Goal: Task Accomplishment & Management: Use online tool/utility

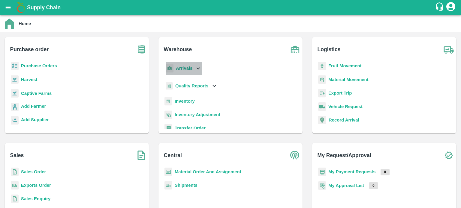
click at [196, 68] on icon at bounding box center [197, 68] width 3 height 2
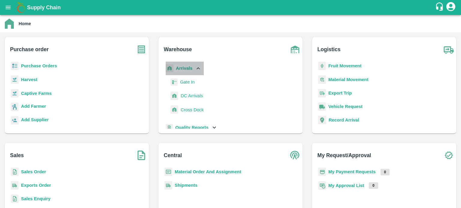
click at [195, 70] on icon at bounding box center [198, 68] width 7 height 7
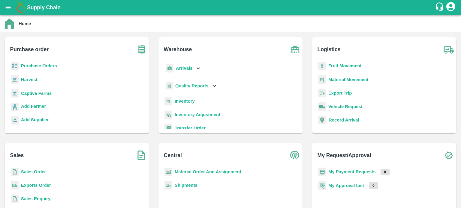
click at [186, 102] on b "Inventory" at bounding box center [185, 101] width 20 height 5
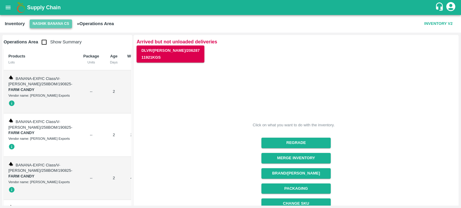
click at [45, 22] on button "Nashik Banana CS" at bounding box center [51, 23] width 43 height 9
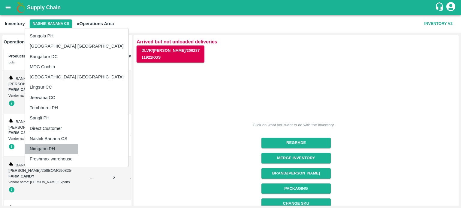
click at [43, 149] on li "Nimgaon PH" at bounding box center [76, 149] width 103 height 10
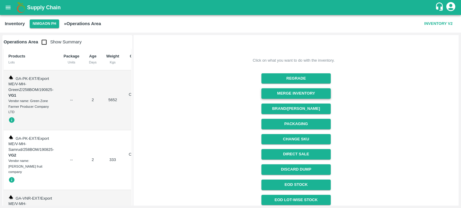
scroll to position [40, 0]
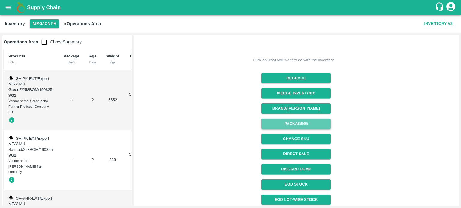
click at [297, 121] on button "Packaging" at bounding box center [295, 124] width 69 height 10
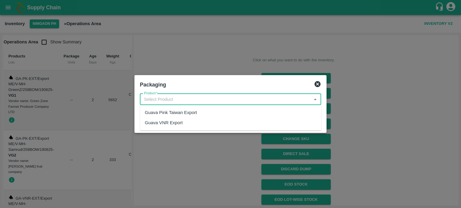
click at [191, 96] on input "Product   *" at bounding box center [226, 100] width 168 height 8
click at [188, 112] on div "Guava Pink Taiwan Export" at bounding box center [171, 112] width 52 height 7
type input "Guava Pink Taiwan Export"
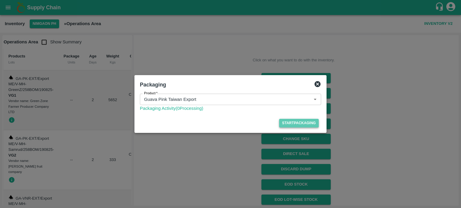
click at [290, 125] on button "Start Packaging" at bounding box center [299, 123] width 40 height 9
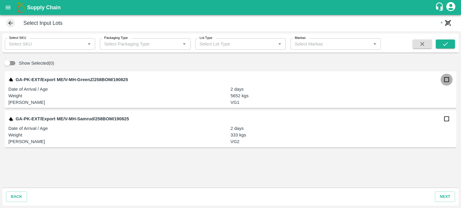
click at [448, 81] on input "checkbox" at bounding box center [446, 80] width 12 height 12
checkbox input "true"
click at [445, 121] on input "checkbox" at bounding box center [446, 119] width 12 height 12
checkbox input "true"
click at [445, 196] on button "next" at bounding box center [445, 197] width 20 height 10
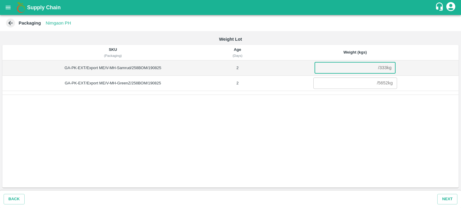
click at [339, 72] on input "number" at bounding box center [344, 67] width 61 height 11
type input "333"
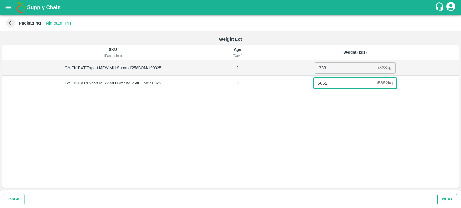
type input "5652"
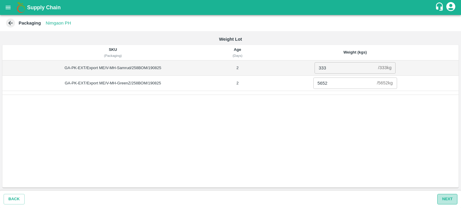
click at [449, 199] on button "Next" at bounding box center [447, 199] width 20 height 10
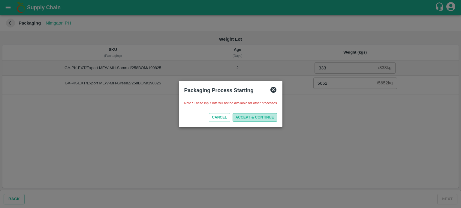
click at [255, 118] on button "ACCEPT & CONTINUE" at bounding box center [254, 117] width 44 height 9
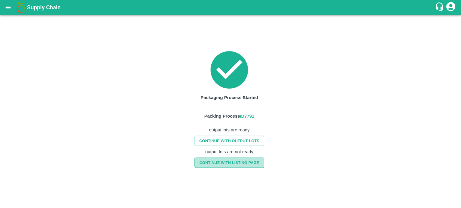
click at [244, 163] on link "CONTINUE WITH LISTING PAGE" at bounding box center [228, 163] width 69 height 10
click at [8, 10] on icon "open drawer" at bounding box center [8, 7] width 7 height 7
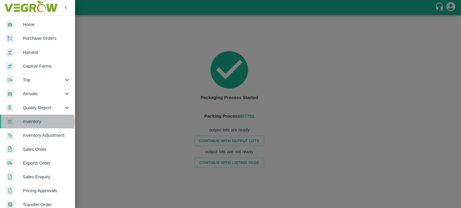
click at [31, 122] on span "Inventory" at bounding box center [46, 121] width 47 height 7
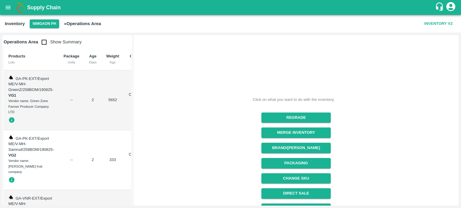
click at [44, 43] on input "checkbox" at bounding box center [44, 42] width 12 height 12
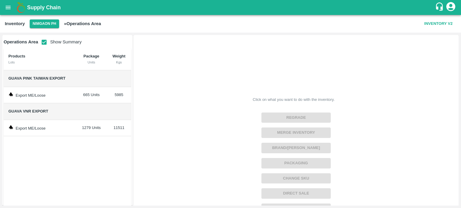
click at [46, 44] on input "checkbox" at bounding box center [44, 42] width 12 height 12
checkbox input "false"
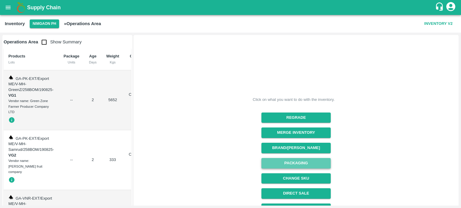
click at [294, 162] on button "Packaging" at bounding box center [295, 163] width 69 height 10
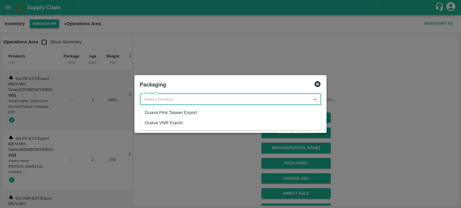
click at [199, 100] on input "Product   *" at bounding box center [226, 100] width 168 height 8
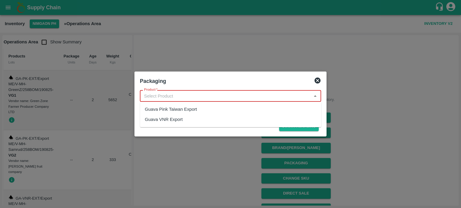
click at [189, 93] on input "Product   *" at bounding box center [226, 96] width 168 height 8
click at [189, 110] on div "Guava Pink Taiwan Export" at bounding box center [171, 109] width 52 height 7
type input "Guava Pink Taiwan Export"
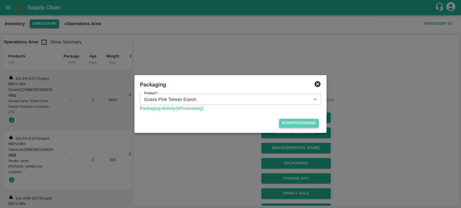
click at [284, 125] on button "Start Packaging" at bounding box center [299, 123] width 40 height 9
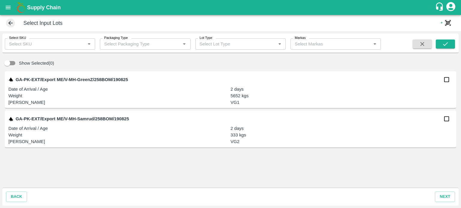
click at [448, 81] on input "checkbox" at bounding box center [446, 80] width 12 height 12
checkbox input "true"
click at [445, 121] on input "checkbox" at bounding box center [446, 119] width 12 height 12
checkbox input "true"
click at [445, 198] on button "next" at bounding box center [445, 197] width 20 height 10
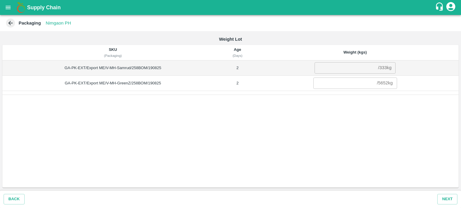
click at [337, 71] on input "number" at bounding box center [344, 67] width 61 height 11
type input "333"
click at [331, 82] on input "number" at bounding box center [343, 83] width 61 height 11
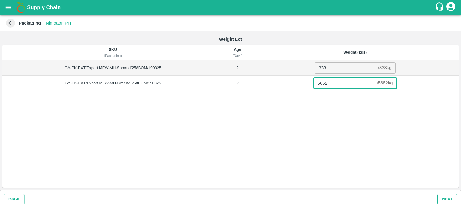
type input "5652"
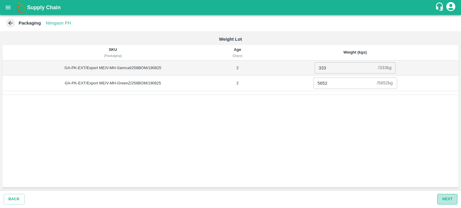
click at [445, 200] on button "Next" at bounding box center [447, 199] width 20 height 10
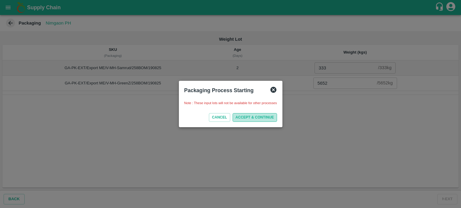
click at [259, 118] on button "ACCEPT & CONTINUE" at bounding box center [254, 117] width 44 height 9
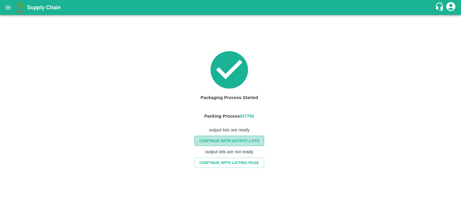
click at [231, 141] on link "CONTINUE WITH OUTPUT LOTS" at bounding box center [229, 141] width 70 height 10
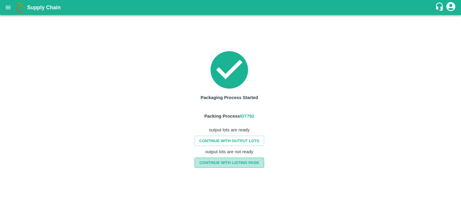
click at [237, 162] on link "CONTINUE WITH LISTING PAGE" at bounding box center [228, 163] width 69 height 10
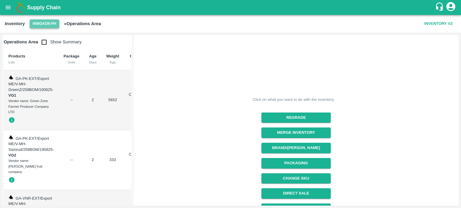
click at [44, 25] on button "Nimgaon PH" at bounding box center [44, 23] width 29 height 9
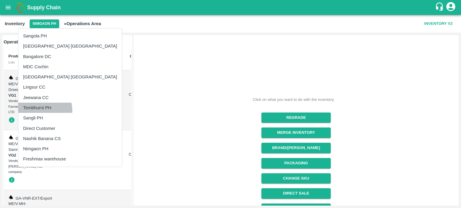
click at [38, 111] on li "Tembhurni PH" at bounding box center [69, 108] width 103 height 10
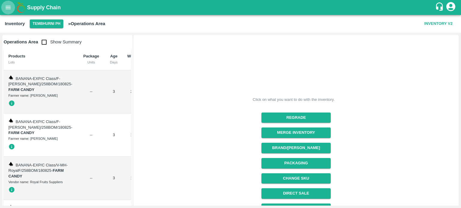
click at [8, 7] on icon "open drawer" at bounding box center [8, 7] width 5 height 3
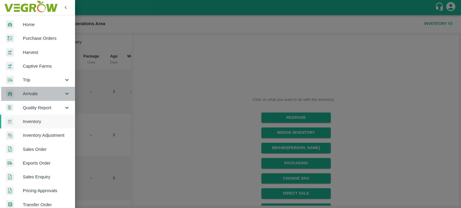
click at [64, 94] on icon at bounding box center [67, 94] width 7 height 7
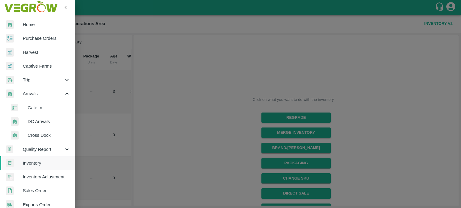
click at [34, 121] on span "DC Arrivals" at bounding box center [49, 121] width 43 height 7
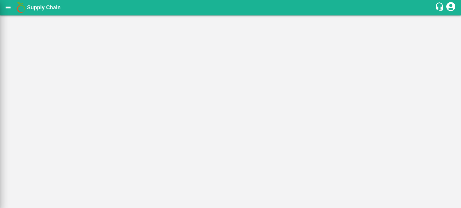
click at [34, 121] on div at bounding box center [230, 104] width 461 height 208
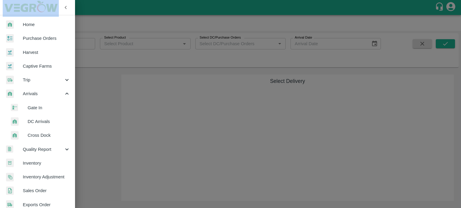
click at [111, 127] on div at bounding box center [230, 104] width 461 height 208
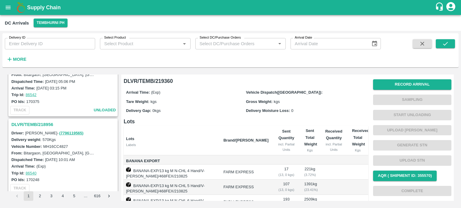
scroll to position [1527, 0]
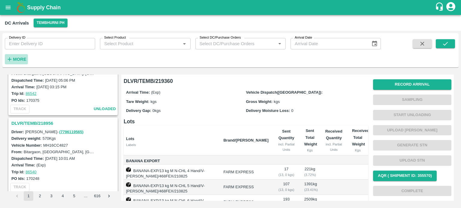
click at [22, 61] on strong "More" at bounding box center [19, 59] width 13 height 5
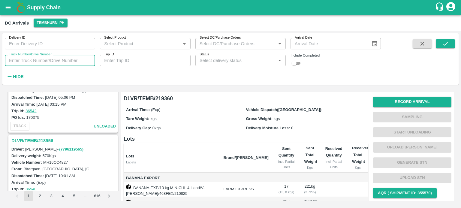
click at [32, 62] on input "Truck Number/Drive Number" at bounding box center [50, 60] width 90 height 11
type input "1883"
click at [300, 64] on input "checkbox" at bounding box center [294, 63] width 22 height 7
checkbox input "true"
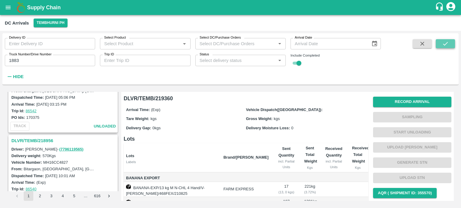
click at [446, 44] on icon "submit" at bounding box center [445, 43] width 7 height 7
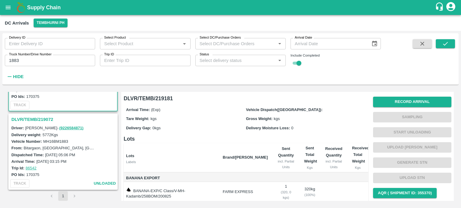
scroll to position [58, 0]
click at [43, 121] on h3 "DLVR/TEMB/219072" at bounding box center [63, 120] width 105 height 8
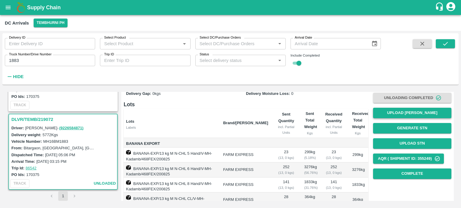
scroll to position [32, 0]
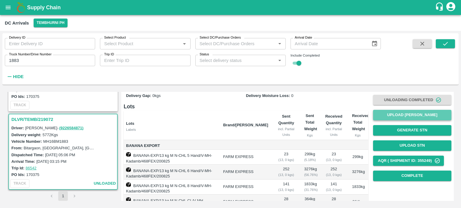
click at [406, 117] on button "Upload [PERSON_NAME]" at bounding box center [412, 115] width 78 height 10
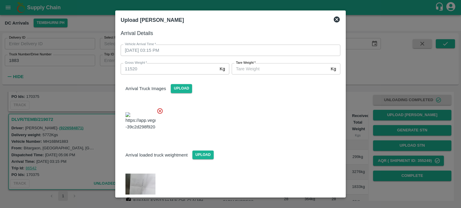
scroll to position [49, 0]
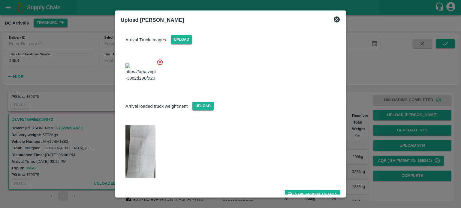
click at [134, 154] on img at bounding box center [140, 151] width 30 height 53
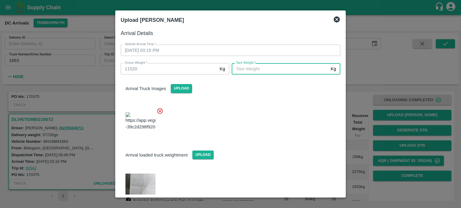
click at [262, 69] on input "[PERSON_NAME]   *" at bounding box center [280, 68] width 97 height 11
type input "5200"
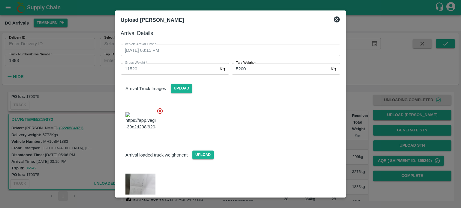
click at [295, 165] on div at bounding box center [228, 198] width 224 height 69
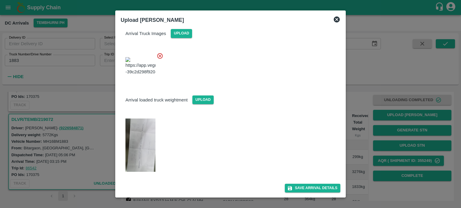
scroll to position [55, 0]
click at [307, 189] on button "Save Arrival Details" at bounding box center [312, 188] width 55 height 9
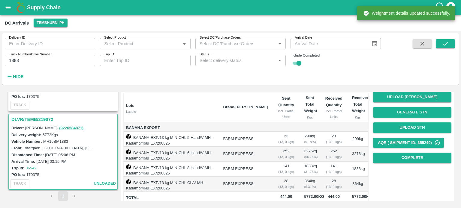
scroll to position [52, 0]
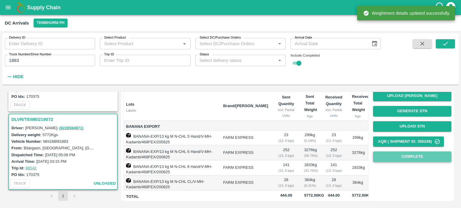
click at [408, 156] on button "Complete" at bounding box center [412, 157] width 78 height 10
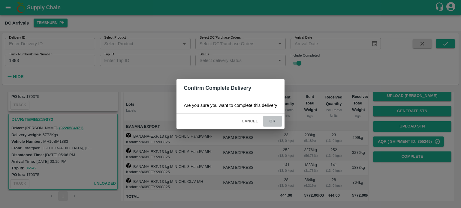
click at [271, 120] on button "ok" at bounding box center [272, 121] width 19 height 10
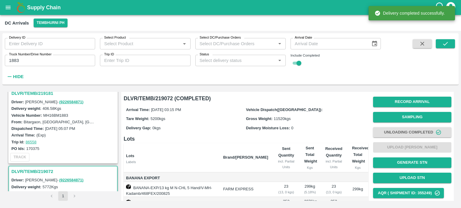
scroll to position [0, 0]
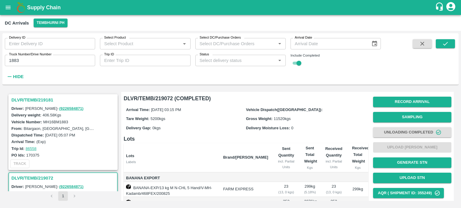
click at [15, 60] on input "1883" at bounding box center [50, 60] width 90 height 11
type input "5250"
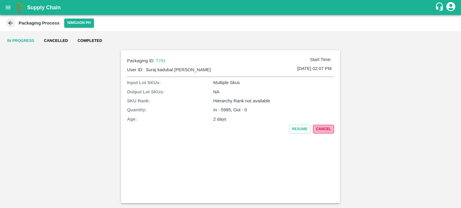
click at [319, 131] on button "Cancel" at bounding box center [323, 129] width 21 height 9
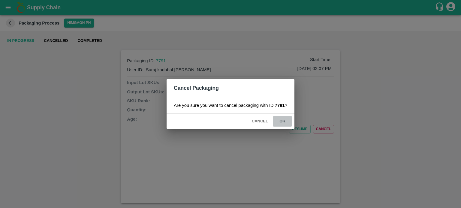
click at [282, 124] on button "ok" at bounding box center [282, 121] width 19 height 10
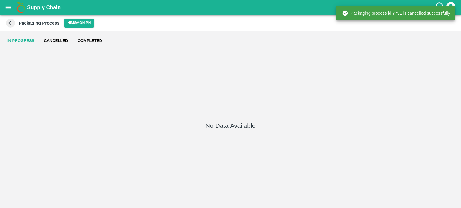
click at [11, 20] on icon at bounding box center [10, 23] width 7 height 7
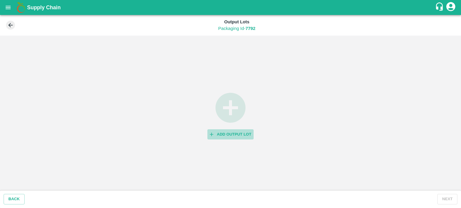
click at [226, 133] on button "Add Output Lot" at bounding box center [230, 135] width 46 height 10
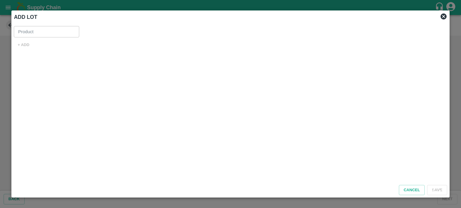
type input "Guava Pink Taiwan Export"
click at [22, 44] on button "+ ADD" at bounding box center [23, 45] width 19 height 10
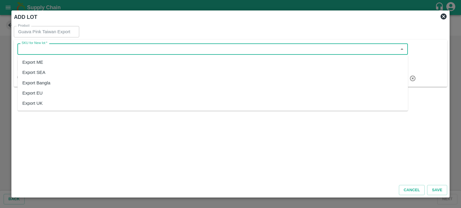
click at [67, 46] on input "SKU for New lot   *" at bounding box center [207, 49] width 377 height 8
click at [54, 62] on div "Export ME" at bounding box center [212, 62] width 390 height 10
type input "Export ME"
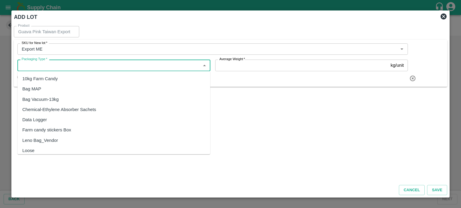
click at [73, 66] on input "Packaging Type   *" at bounding box center [108, 65] width 179 height 8
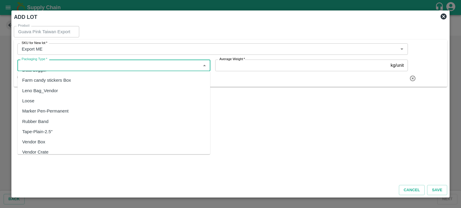
scroll to position [55, 0]
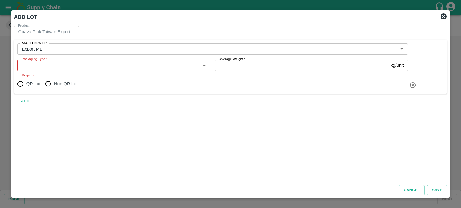
click at [276, 115] on div "Product Guava Pink Taiwan Export Product SKU for New lot   * SKU for New lot   …" at bounding box center [230, 102] width 438 height 157
click at [442, 18] on icon at bounding box center [443, 16] width 6 height 6
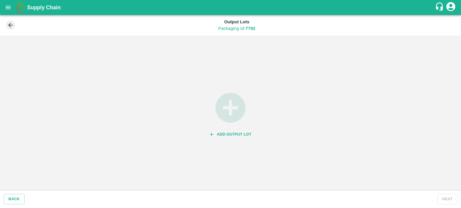
click at [8, 27] on icon at bounding box center [10, 25] width 7 height 7
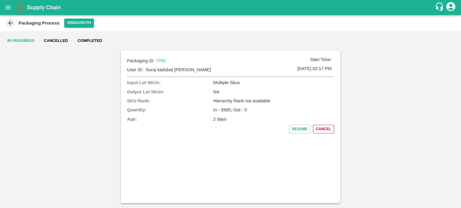
click at [323, 130] on button "Cancel" at bounding box center [323, 129] width 21 height 9
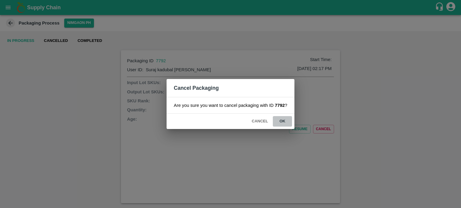
click at [282, 119] on button "ok" at bounding box center [282, 121] width 19 height 10
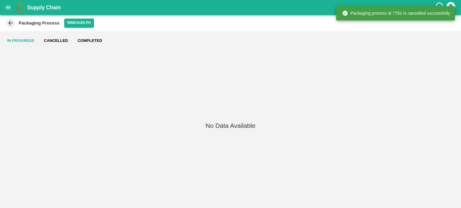
click at [12, 24] on icon at bounding box center [10, 23] width 7 height 7
